Goal: Information Seeking & Learning: Learn about a topic

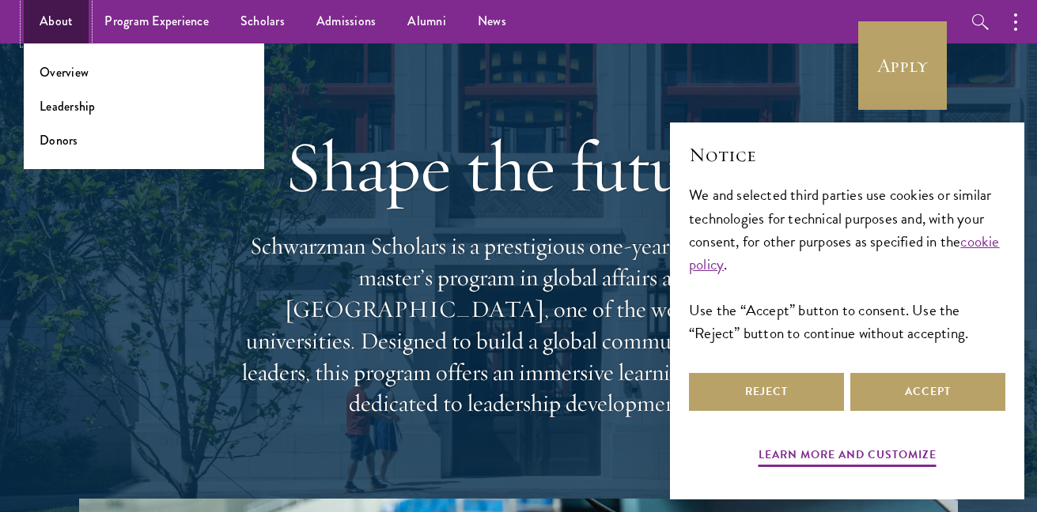
click at [62, 32] on link "About" at bounding box center [56, 21] width 65 height 43
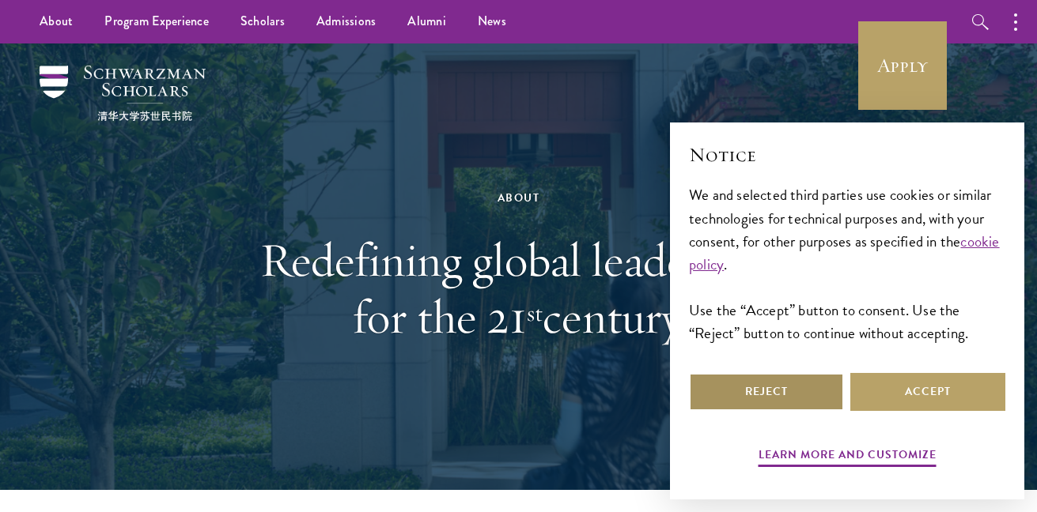
click at [799, 405] on button "Reject" at bounding box center [766, 392] width 155 height 38
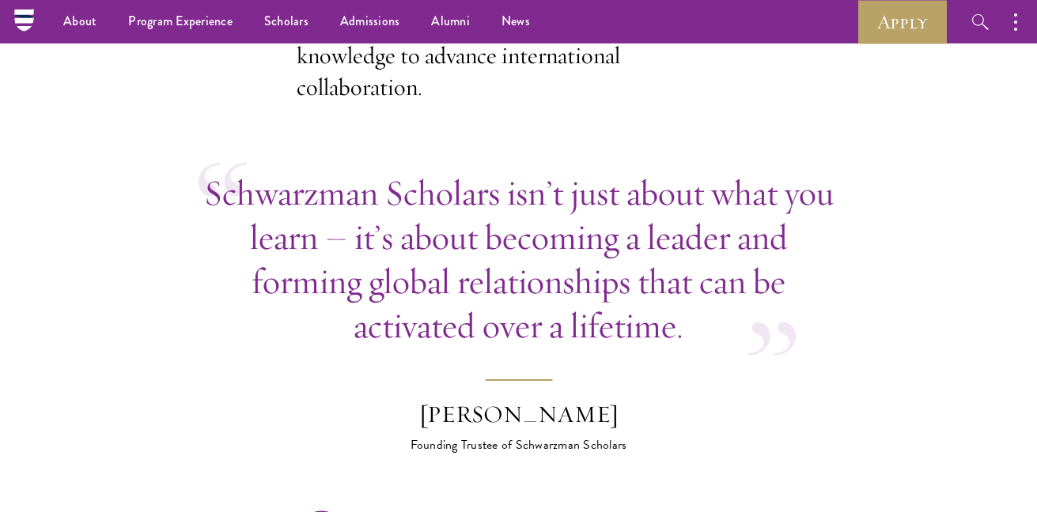
scroll to position [876, 0]
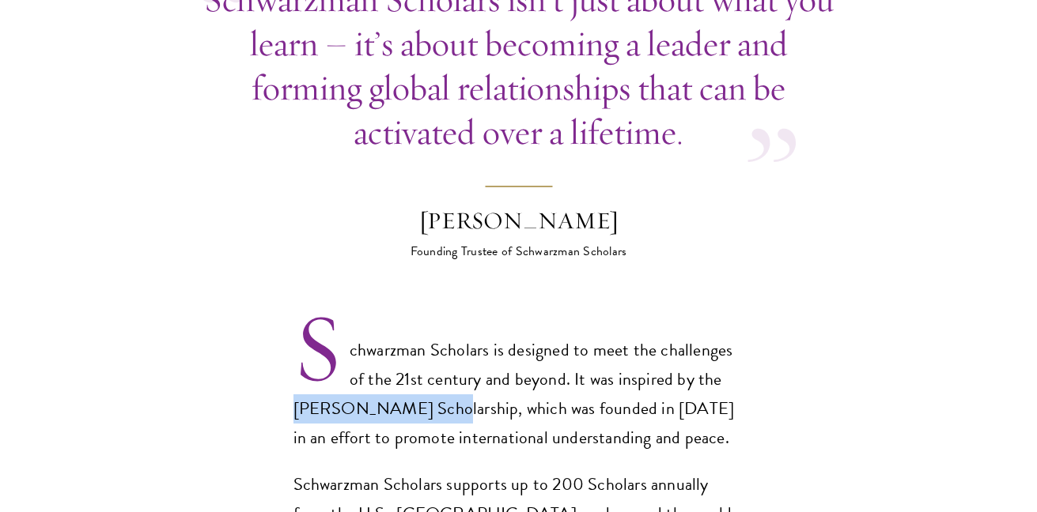
drag, startPoint x: 298, startPoint y: 375, endPoint x: 427, endPoint y: 384, distance: 129.2
click at [427, 384] on p "Schwarzman Scholars is designed to meet the challenges of the 21st century and …" at bounding box center [518, 394] width 451 height 117
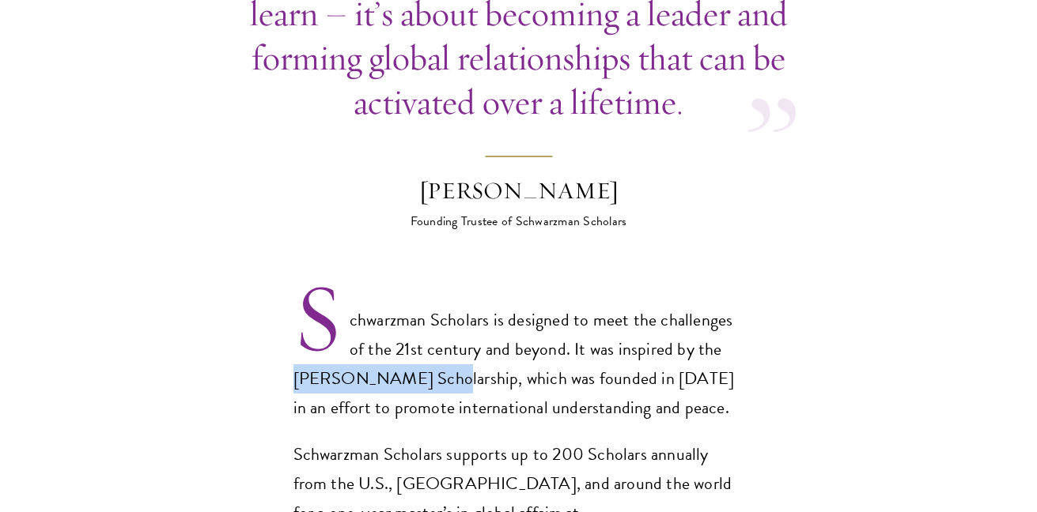
scroll to position [1189, 0]
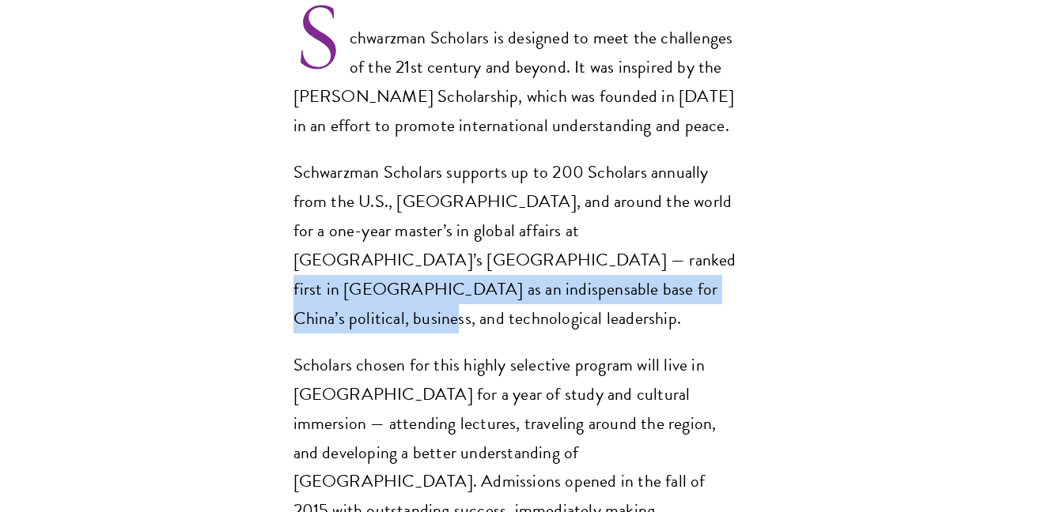
drag, startPoint x: 357, startPoint y: 228, endPoint x: 490, endPoint y: 257, distance: 136.0
click at [490, 257] on p "Schwarzman Scholars supports up to 200 Scholars annually from the U.S., [GEOGRA…" at bounding box center [518, 246] width 451 height 176
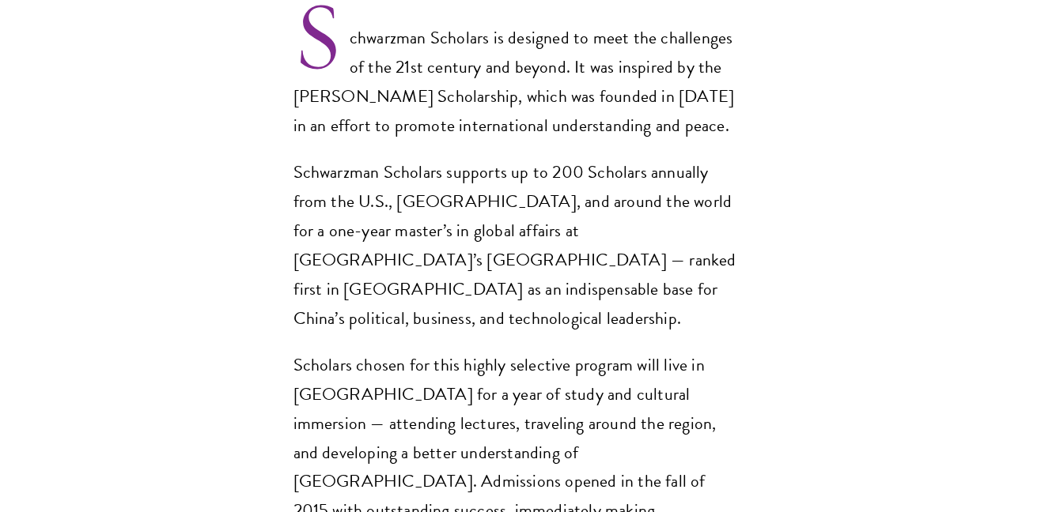
click at [505, 278] on div "Schwarzman Scholars is designed to meet the challenges of the 21st century and …" at bounding box center [518, 304] width 451 height 561
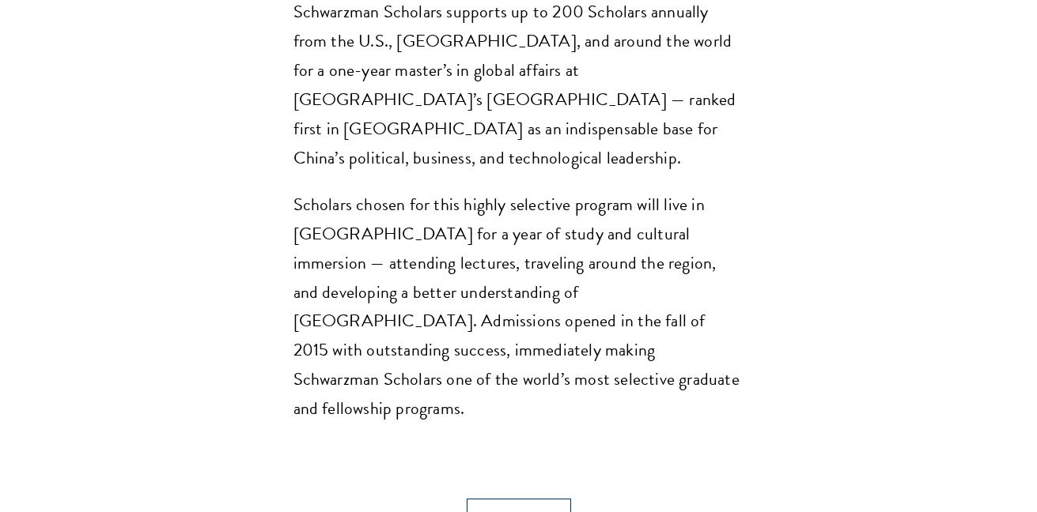
scroll to position [1355, 0]
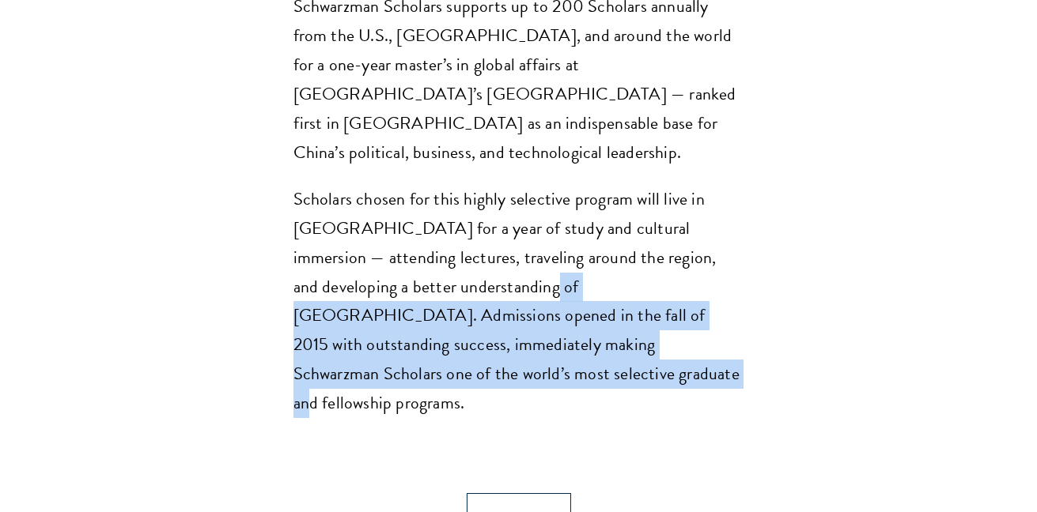
drag, startPoint x: 459, startPoint y: 220, endPoint x: 500, endPoint y: 305, distance: 94.5
click at [500, 305] on p "Scholars chosen for this highly selective program will live in [GEOGRAPHIC_DATA…" at bounding box center [518, 302] width 451 height 234
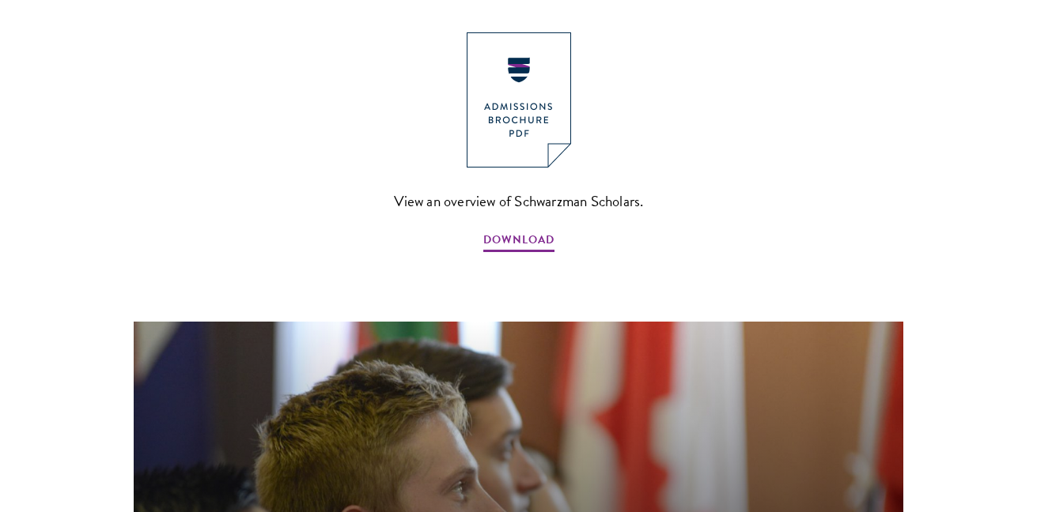
scroll to position [1736, 0]
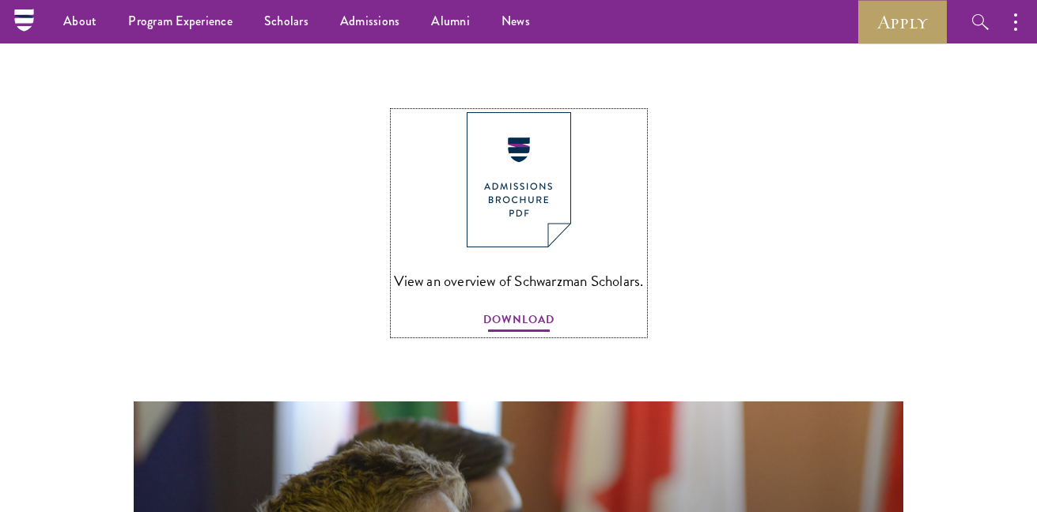
click at [523, 310] on span "DOWNLOAD" at bounding box center [518, 322] width 71 height 25
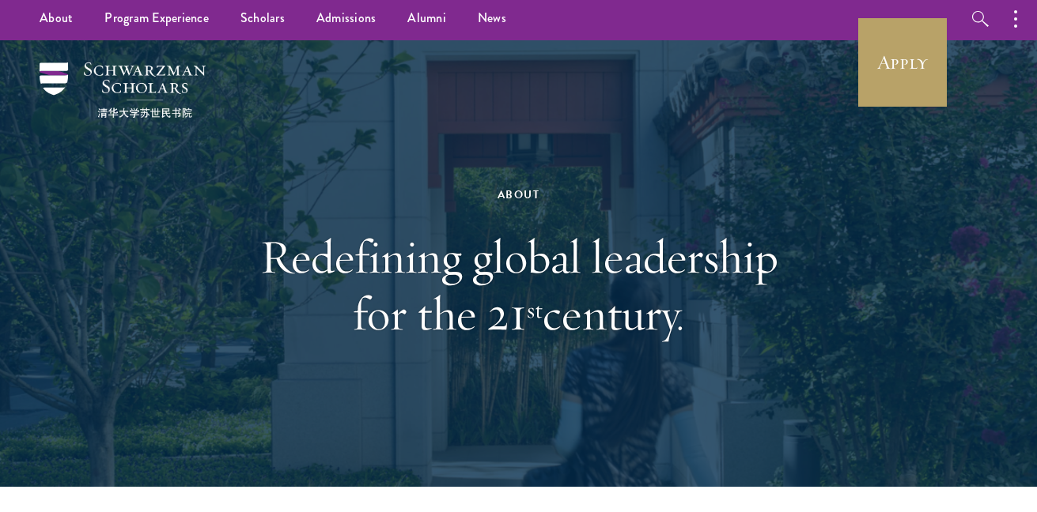
scroll to position [0, 0]
